Goal: Transaction & Acquisition: Purchase product/service

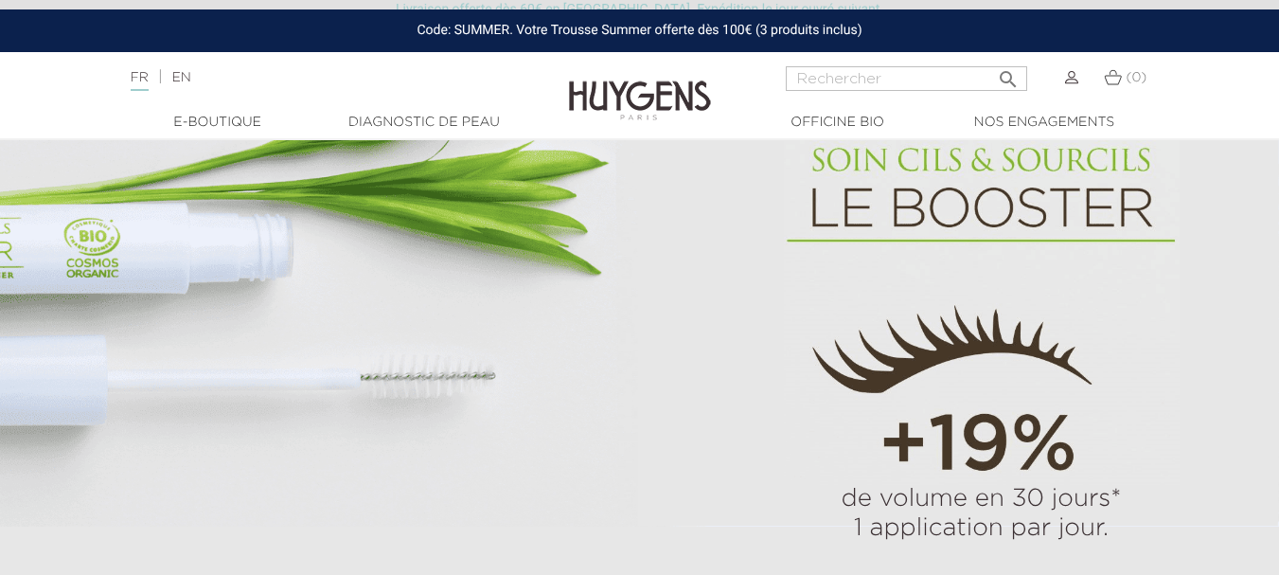
scroll to position [589, 0]
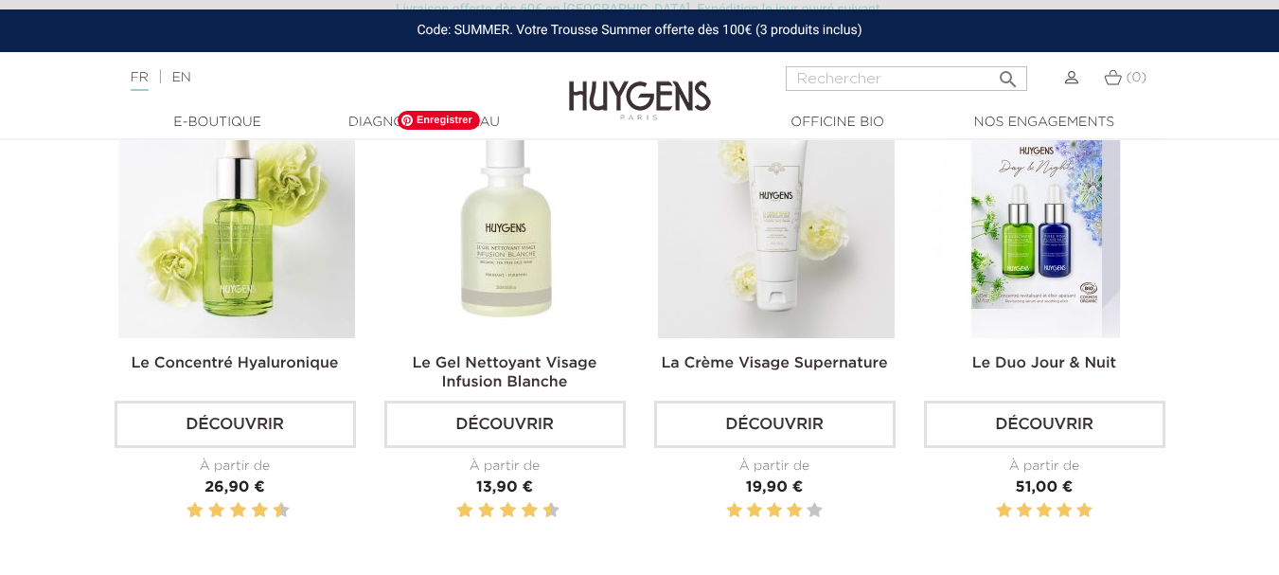
click at [511, 267] on img at bounding box center [506, 219] width 237 height 237
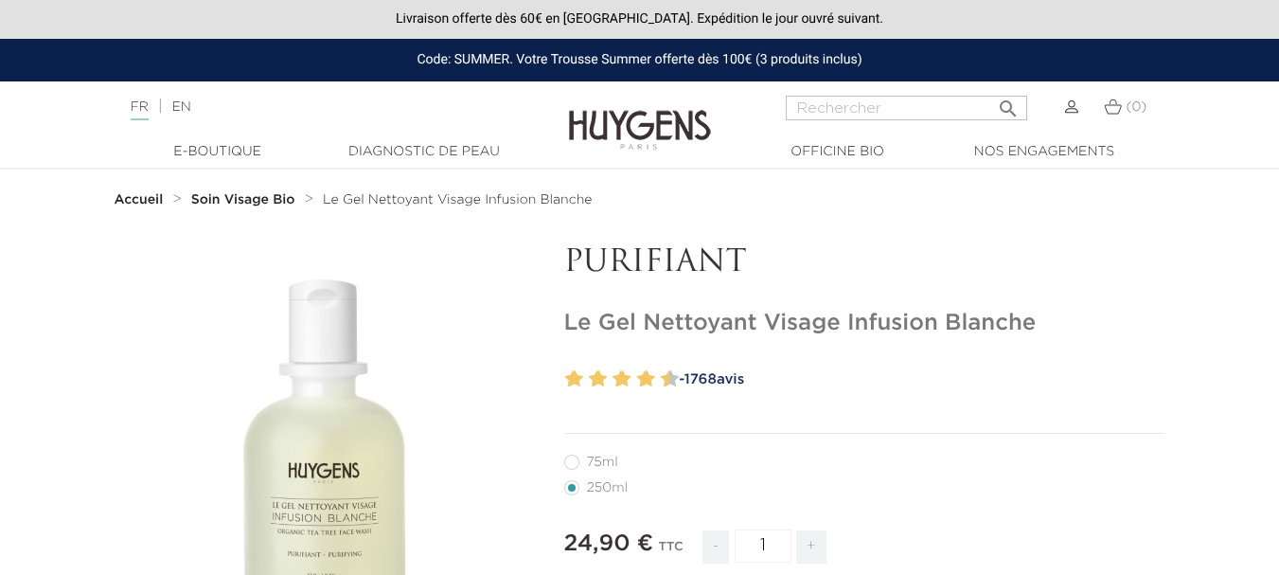
click at [255, 204] on strong "Soin Visage Bio" at bounding box center [243, 199] width 104 height 13
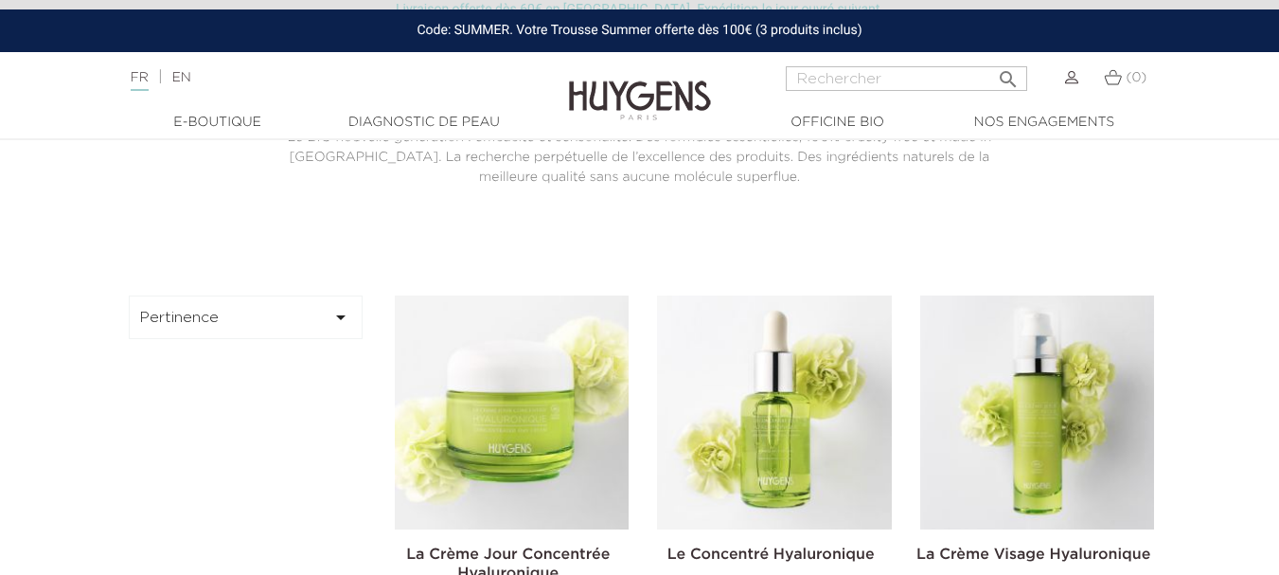
scroll to position [446, 0]
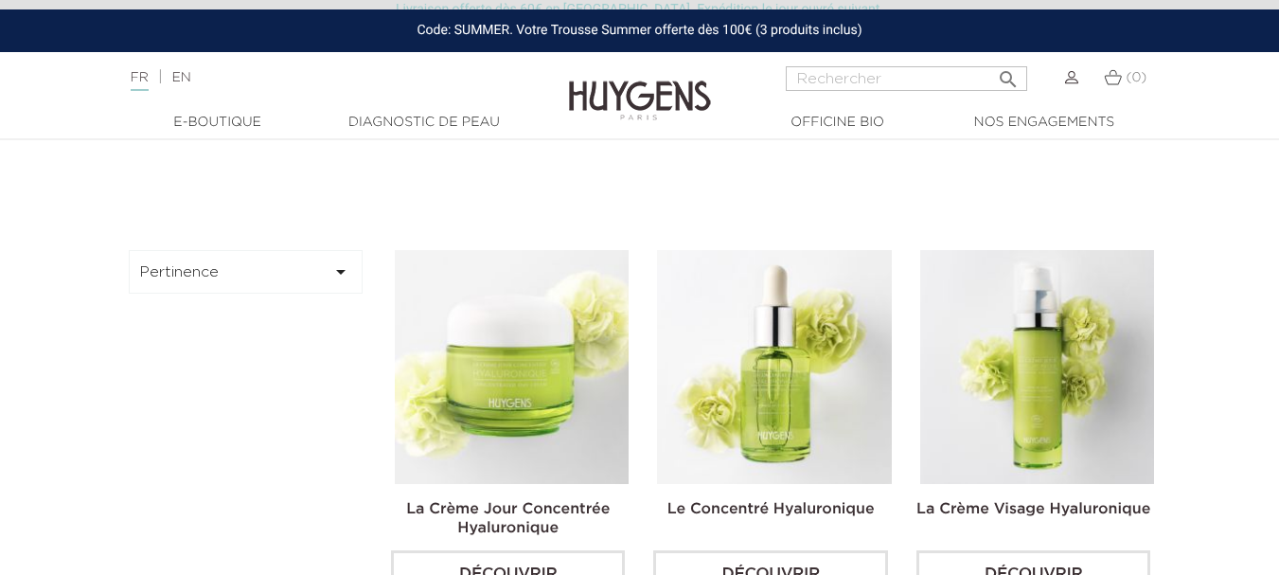
drag, startPoint x: 157, startPoint y: 365, endPoint x: 44, endPoint y: 387, distance: 115.7
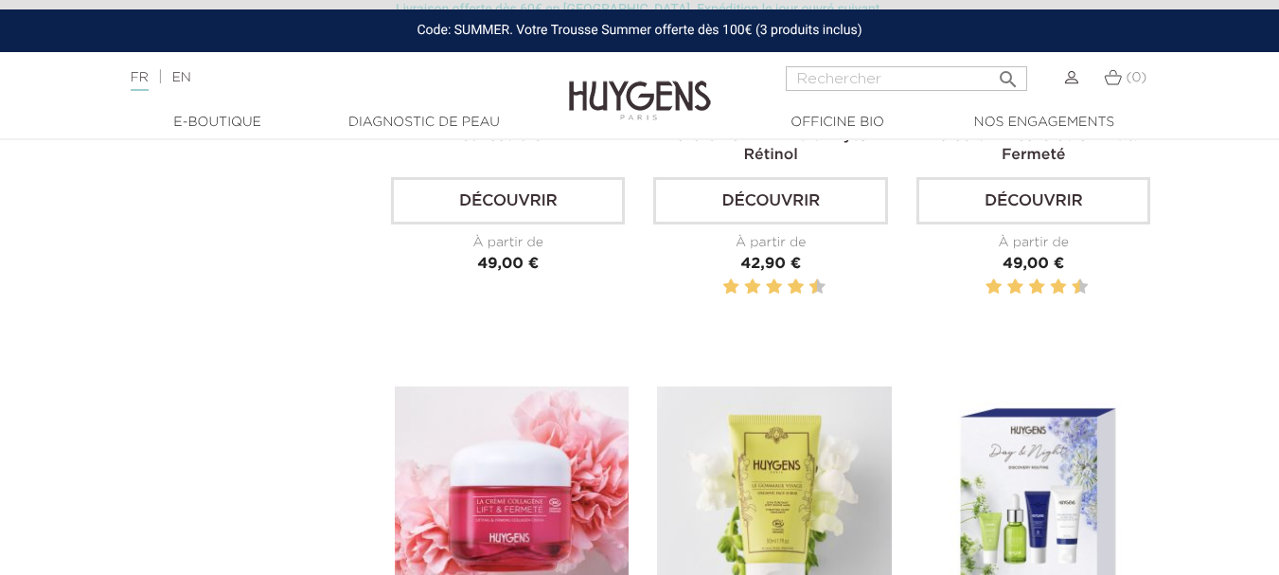
scroll to position [1589, 0]
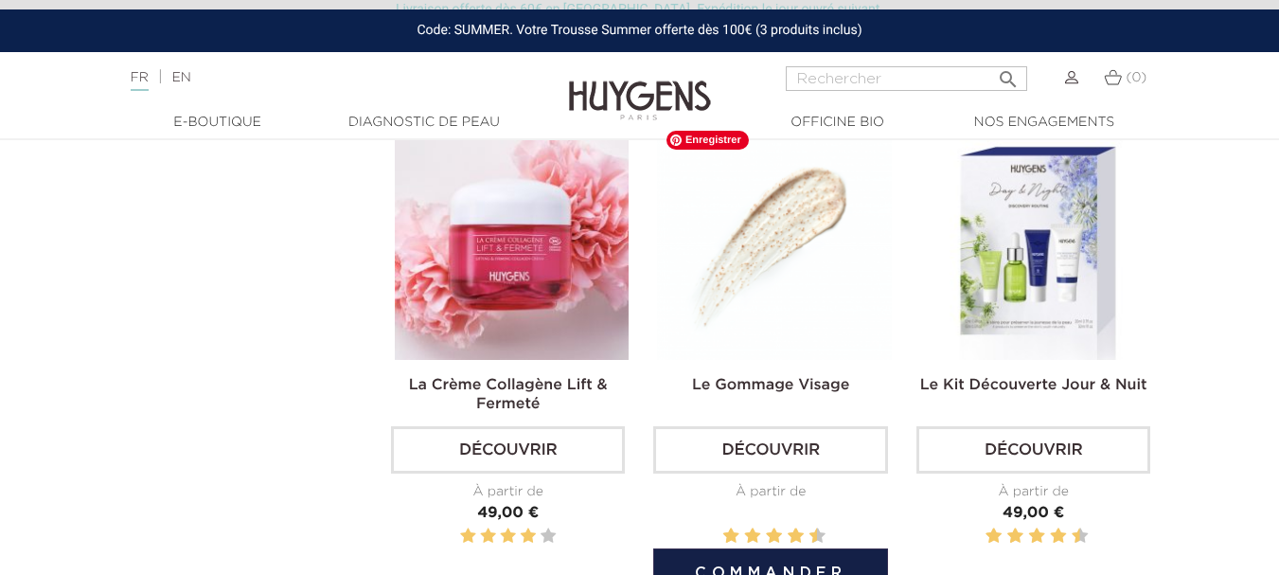
click at [776, 244] on img at bounding box center [774, 242] width 234 height 234
